Goal: Feedback & Contribution: Leave review/rating

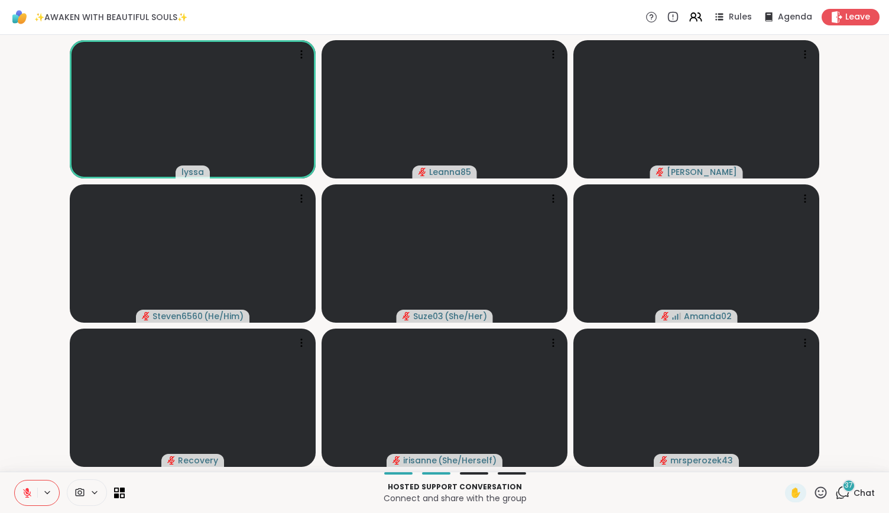
click at [835, 489] on icon at bounding box center [842, 492] width 15 height 15
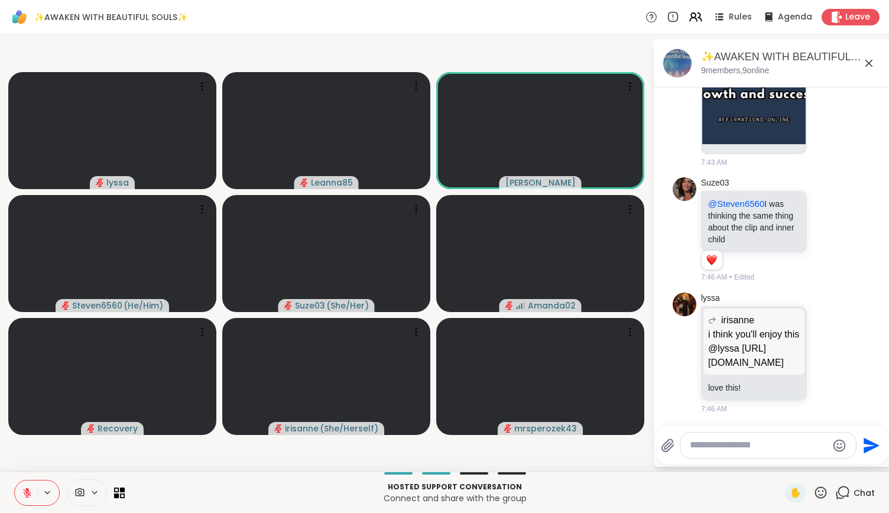
scroll to position [7511, 0]
click at [815, 491] on icon at bounding box center [821, 492] width 12 height 12
click at [780, 464] on span "❤️" at bounding box center [786, 461] width 12 height 14
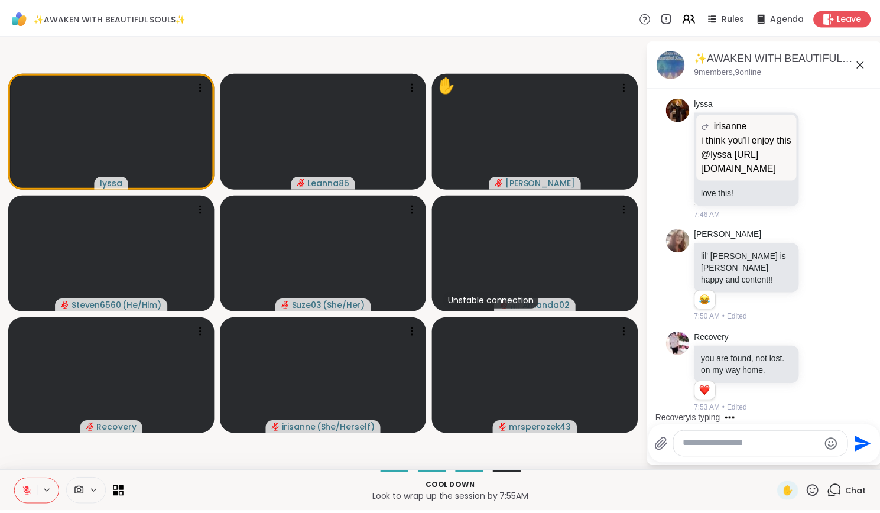
scroll to position [7832, 0]
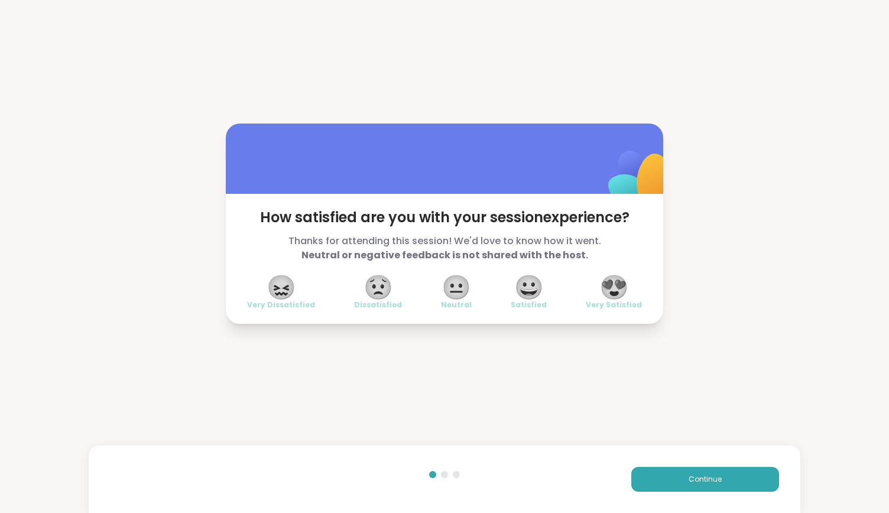
click at [612, 282] on span "😍" at bounding box center [614, 287] width 30 height 21
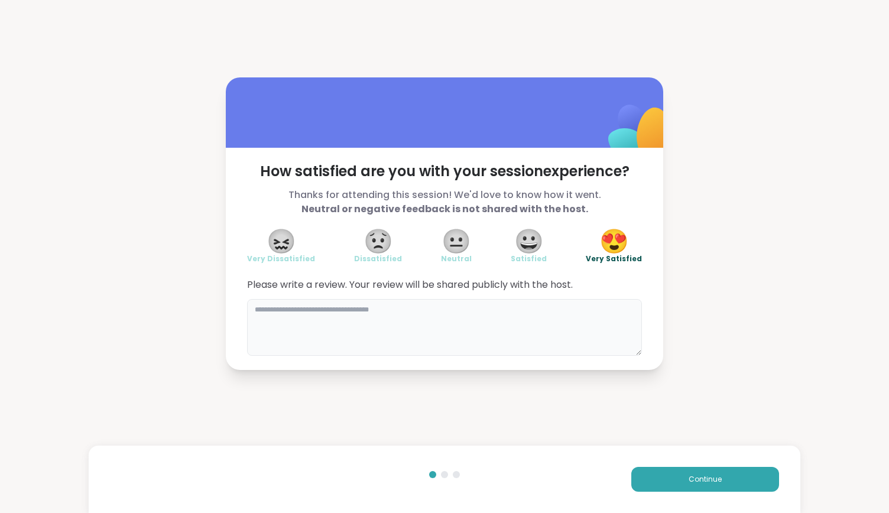
click at [461, 324] on textarea at bounding box center [444, 327] width 395 height 57
type textarea "**********"
click at [663, 472] on button "Continue" at bounding box center [705, 479] width 148 height 25
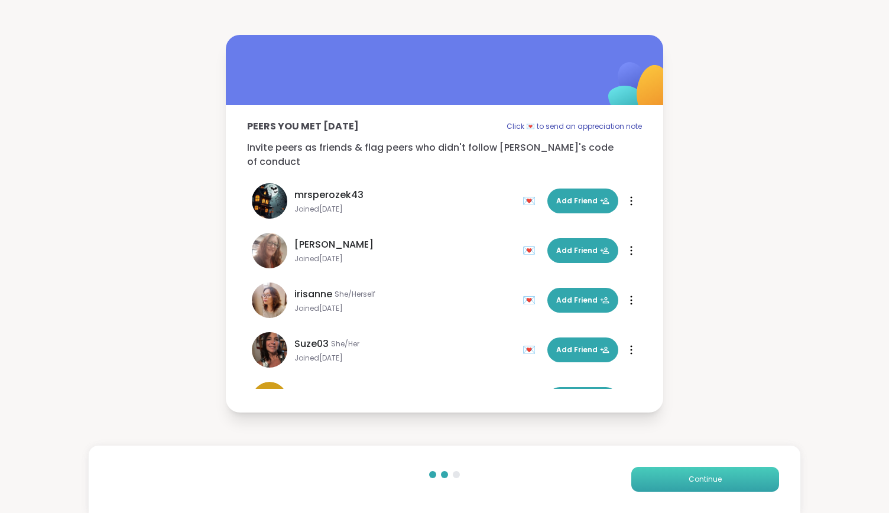
click at [663, 472] on button "Continue" at bounding box center [705, 479] width 148 height 25
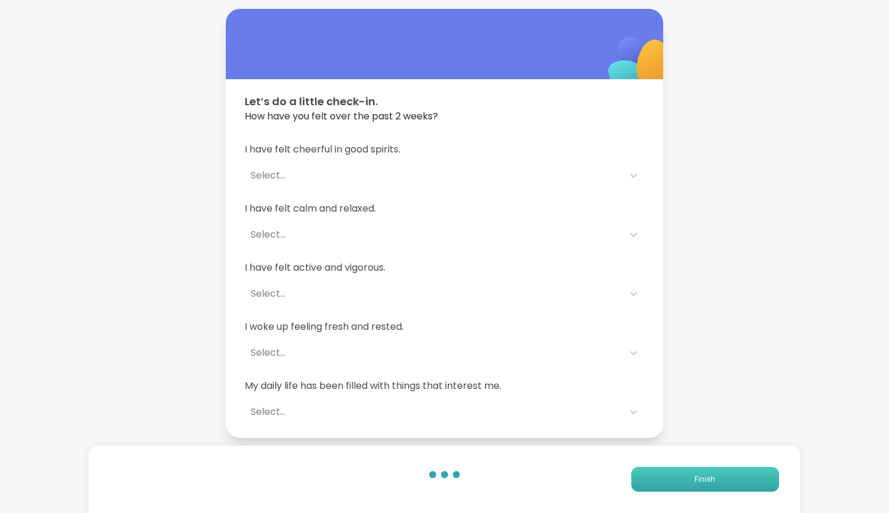
click at [663, 472] on button "Finish" at bounding box center [705, 479] width 148 height 25
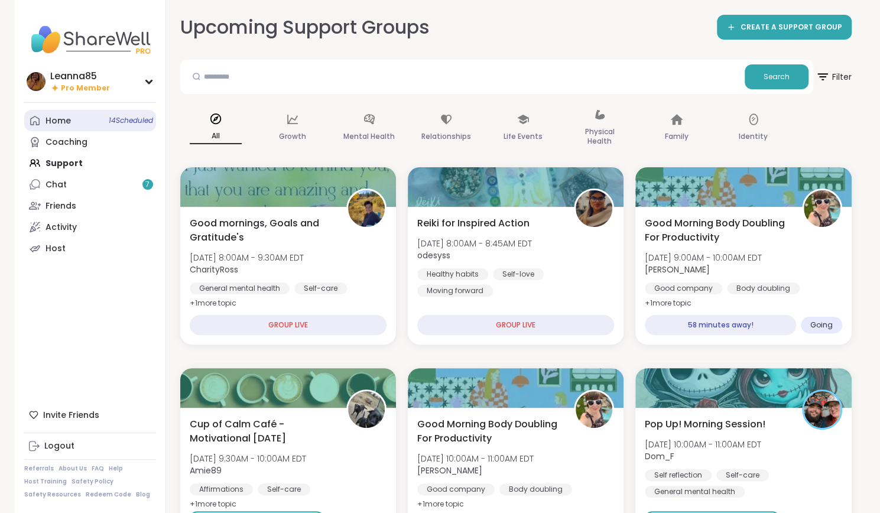
click at [57, 121] on div "Home 14 Scheduled" at bounding box center [57, 121] width 25 height 12
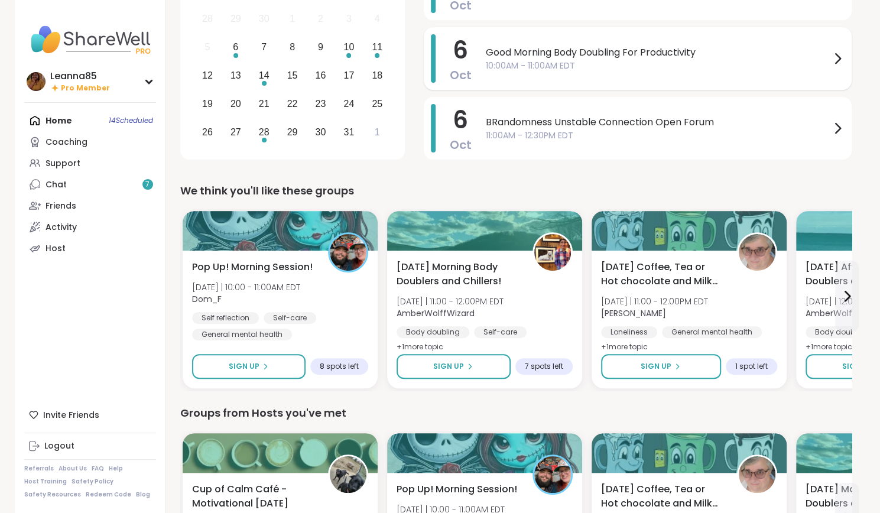
scroll to position [177, 0]
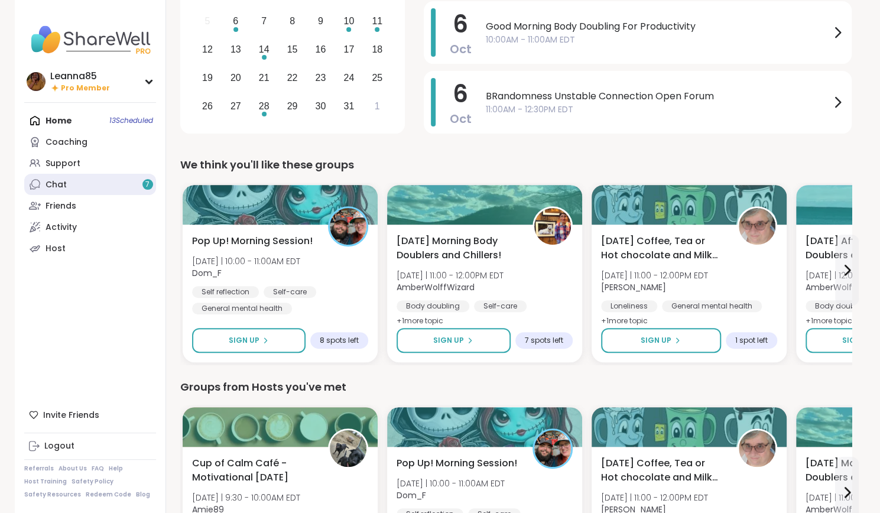
click at [40, 180] on link "Chat 7" at bounding box center [90, 184] width 132 height 21
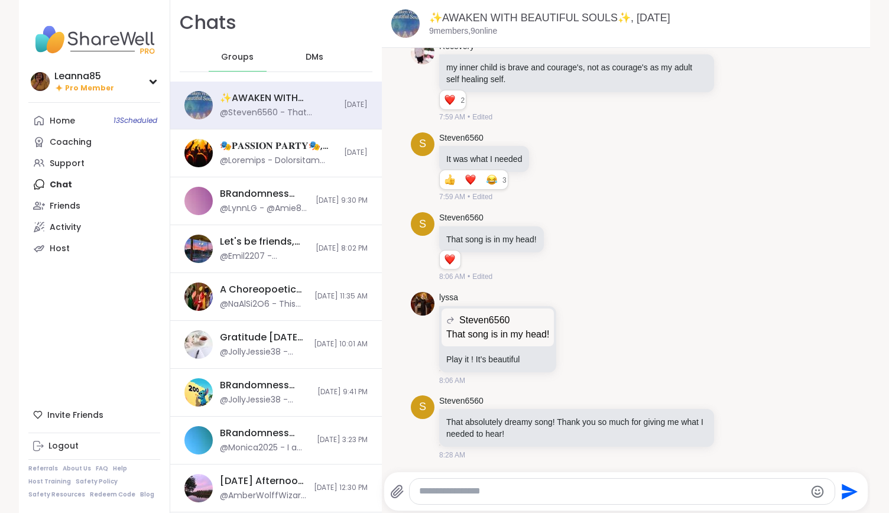
scroll to position [7163, 0]
